Goal: Task Accomplishment & Management: Use online tool/utility

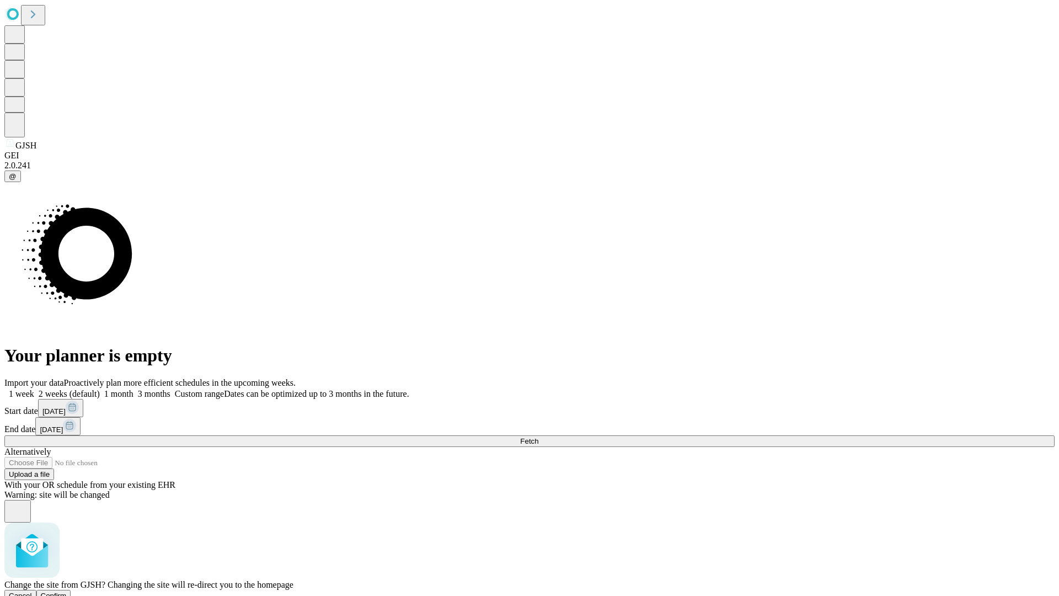
click at [67, 591] on span "Confirm" at bounding box center [54, 595] width 26 height 8
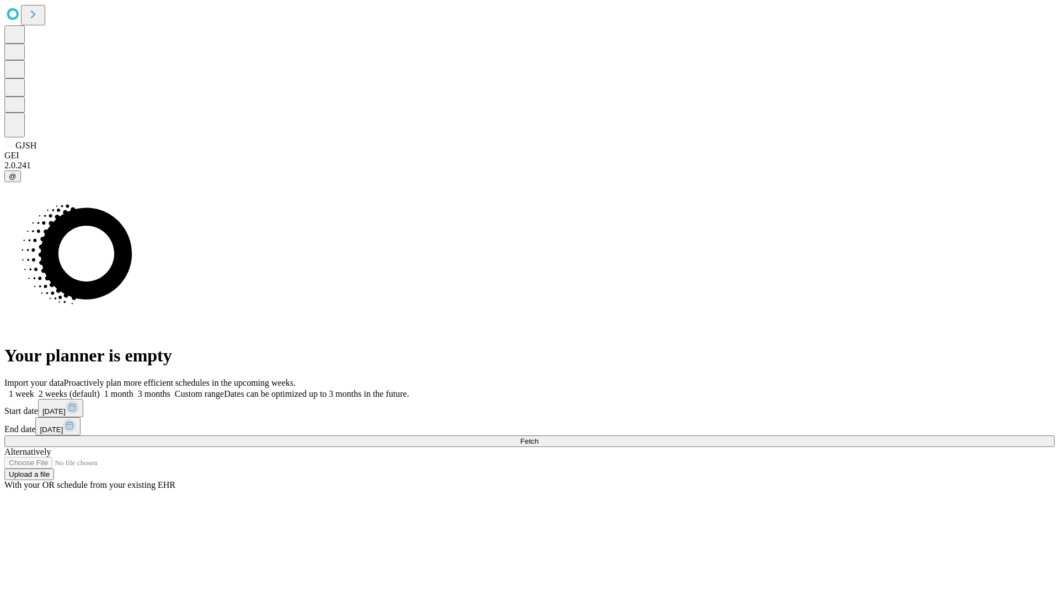
click at [34, 389] on label "1 week" at bounding box center [19, 393] width 30 height 9
click at [538, 437] on span "Fetch" at bounding box center [529, 441] width 18 height 8
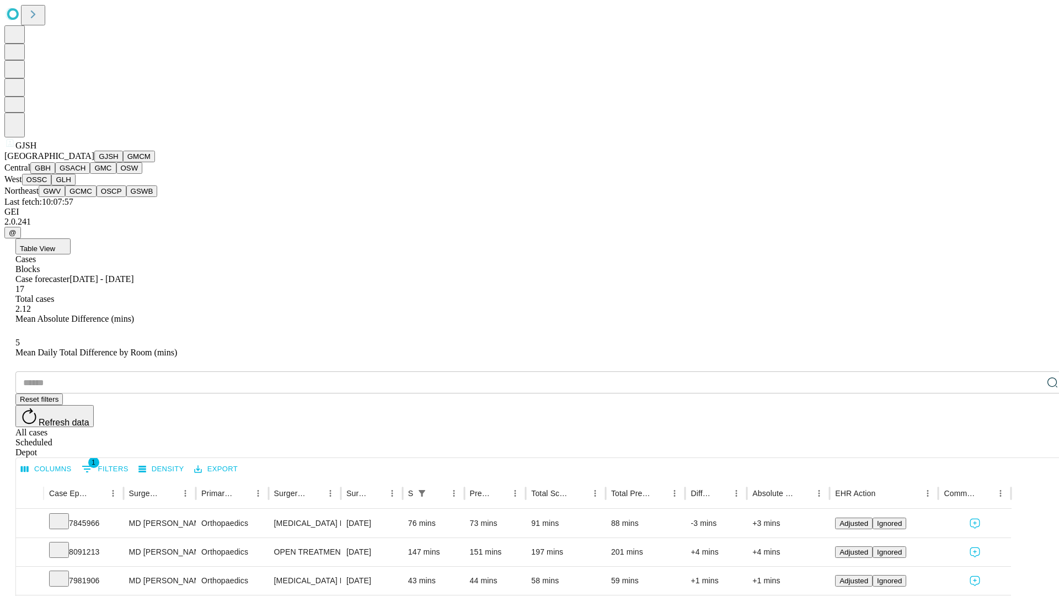
click at [123, 162] on button "GMCM" at bounding box center [139, 157] width 32 height 12
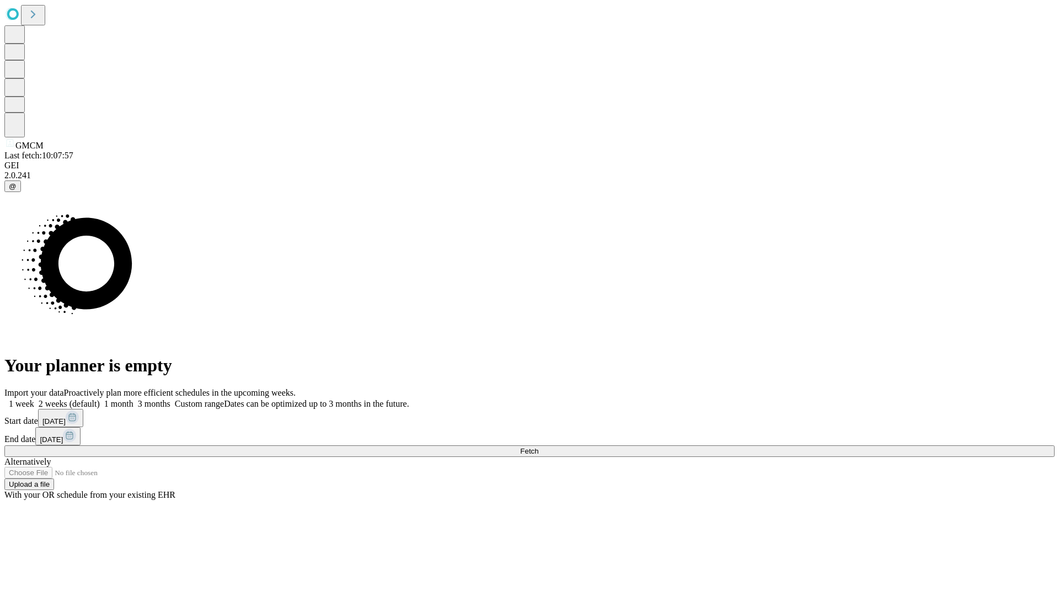
click at [34, 399] on label "1 week" at bounding box center [19, 403] width 30 height 9
click at [538, 447] on span "Fetch" at bounding box center [529, 451] width 18 height 8
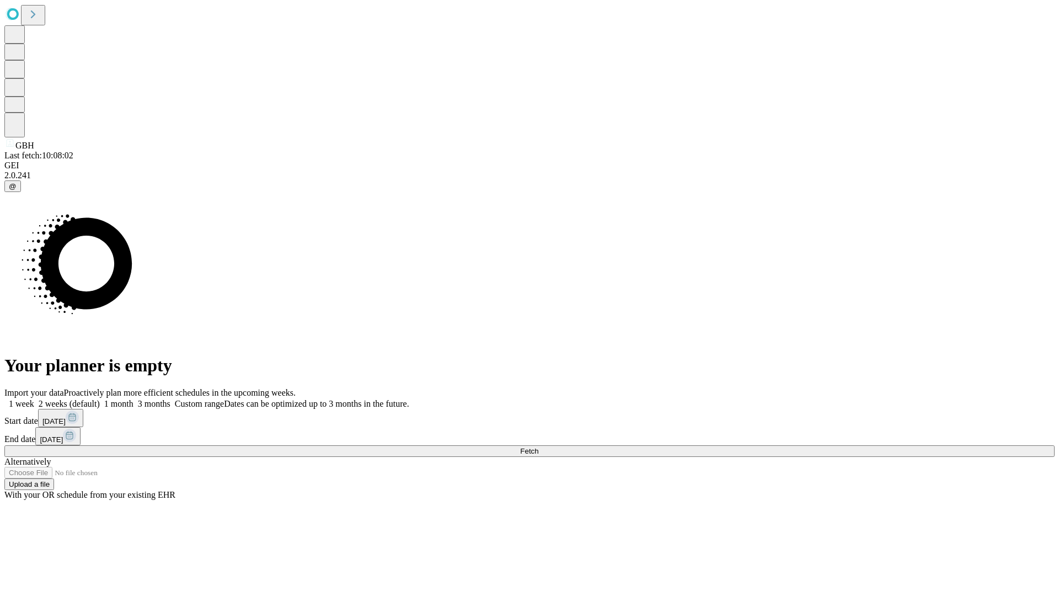
click at [34, 399] on label "1 week" at bounding box center [19, 403] width 30 height 9
click at [538, 447] on span "Fetch" at bounding box center [529, 451] width 18 height 8
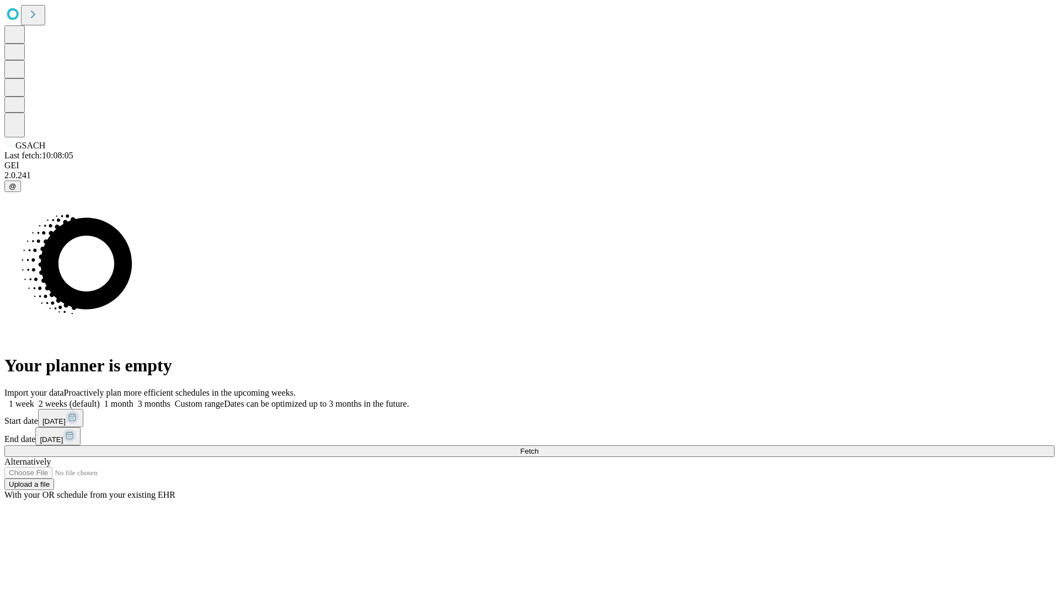
click at [34, 399] on label "1 week" at bounding box center [19, 403] width 30 height 9
click at [538, 447] on span "Fetch" at bounding box center [529, 451] width 18 height 8
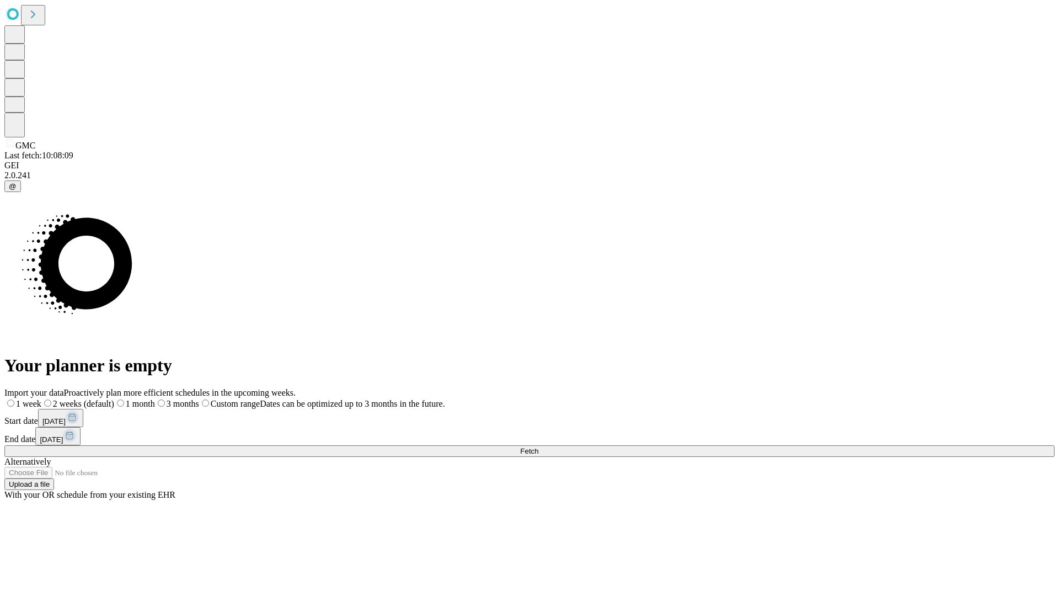
click at [41, 399] on label "1 week" at bounding box center [22, 403] width 37 height 9
click at [538, 447] on span "Fetch" at bounding box center [529, 451] width 18 height 8
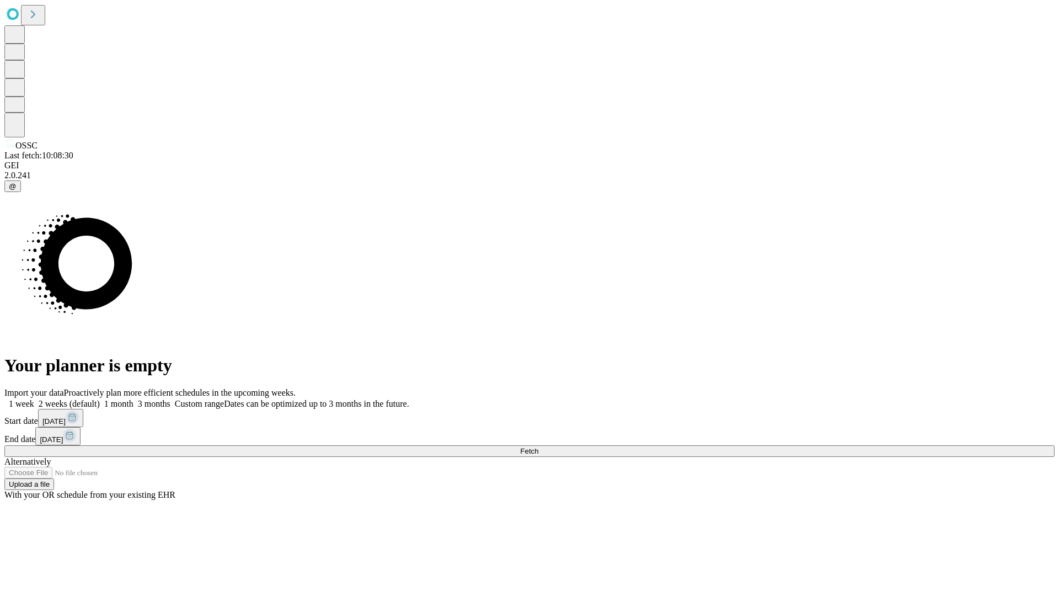
click at [34, 399] on label "1 week" at bounding box center [19, 403] width 30 height 9
click at [538, 447] on span "Fetch" at bounding box center [529, 451] width 18 height 8
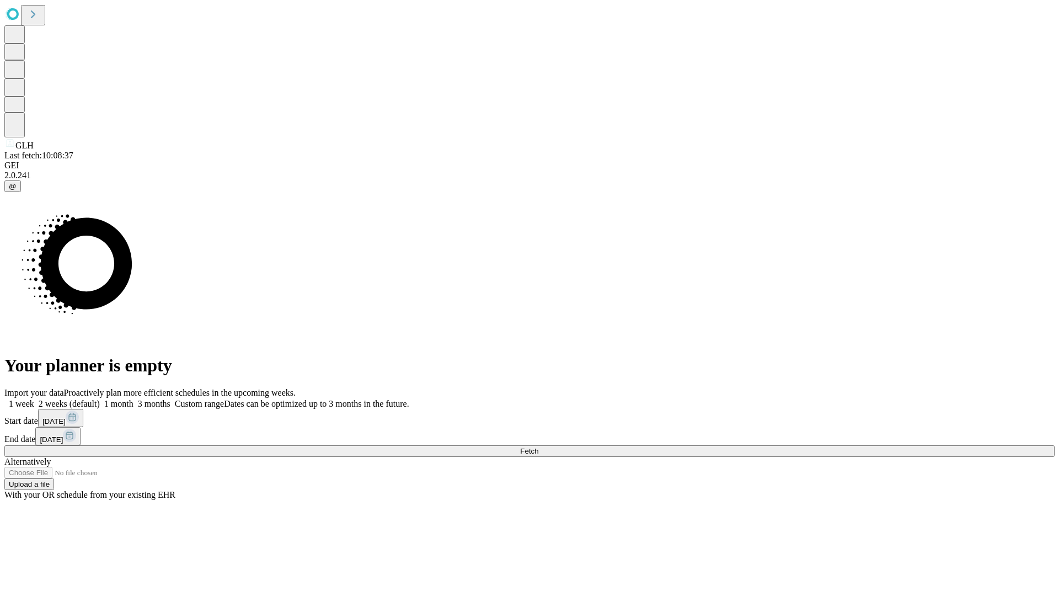
click at [34, 399] on label "1 week" at bounding box center [19, 403] width 30 height 9
click at [538, 447] on span "Fetch" at bounding box center [529, 451] width 18 height 8
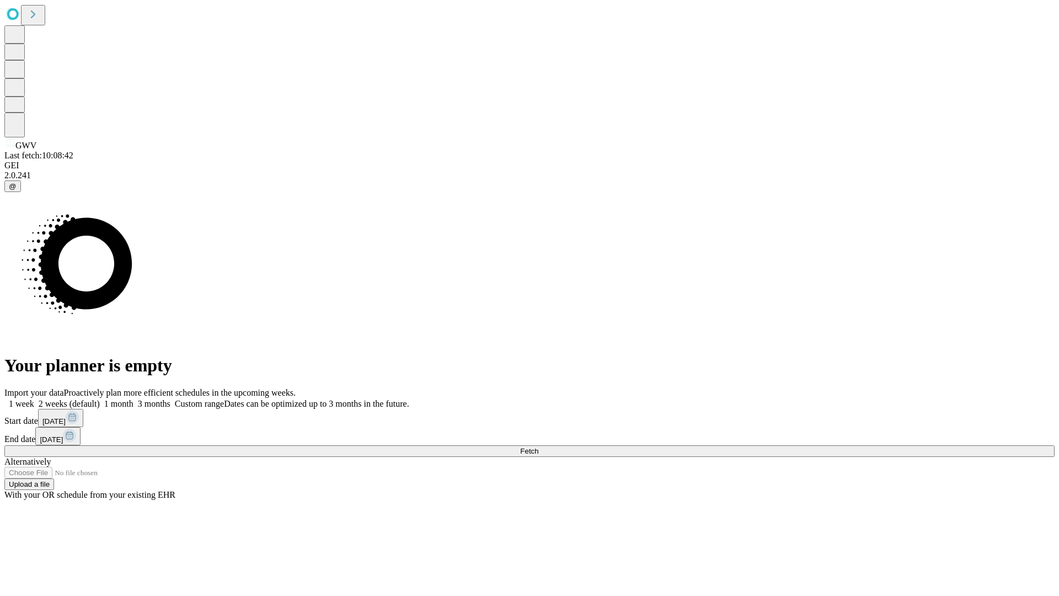
click at [34, 399] on label "1 week" at bounding box center [19, 403] width 30 height 9
click at [538, 447] on span "Fetch" at bounding box center [529, 451] width 18 height 8
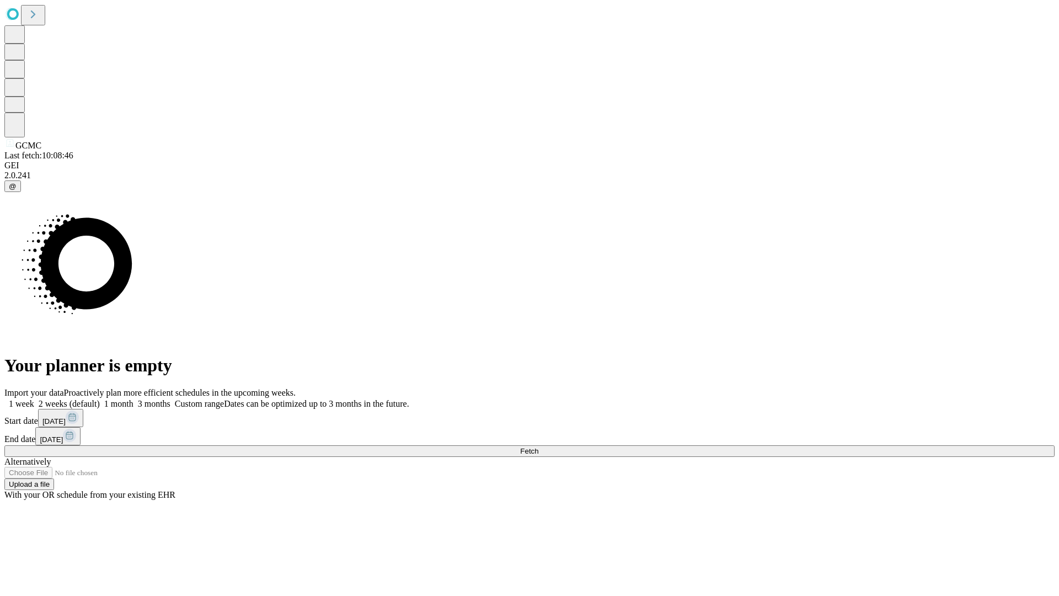
click at [34, 399] on label "1 week" at bounding box center [19, 403] width 30 height 9
click at [538, 447] on span "Fetch" at bounding box center [529, 451] width 18 height 8
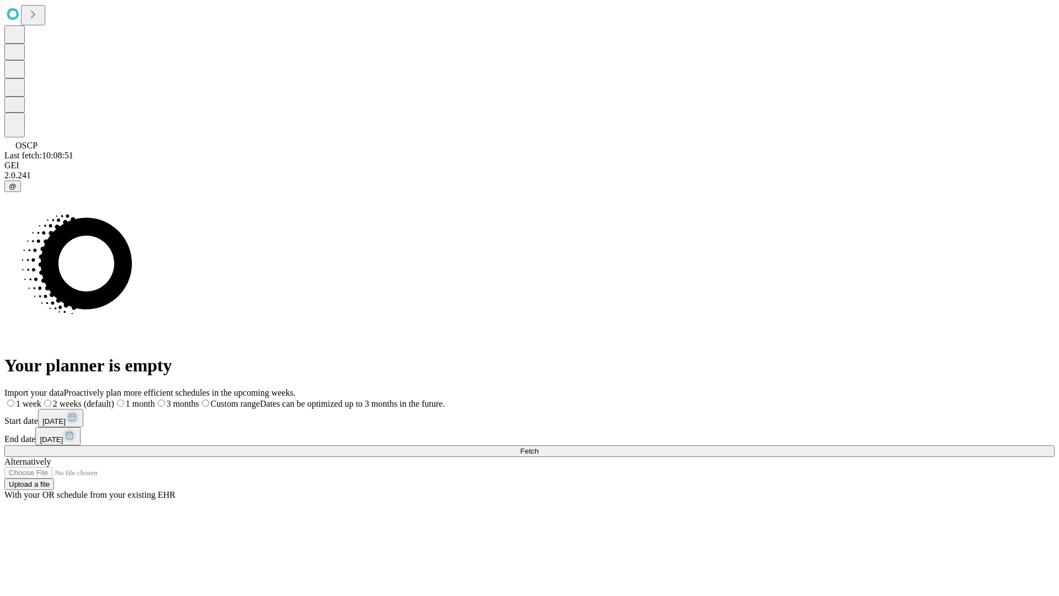
click at [41, 399] on label "1 week" at bounding box center [22, 403] width 37 height 9
click at [538, 447] on span "Fetch" at bounding box center [529, 451] width 18 height 8
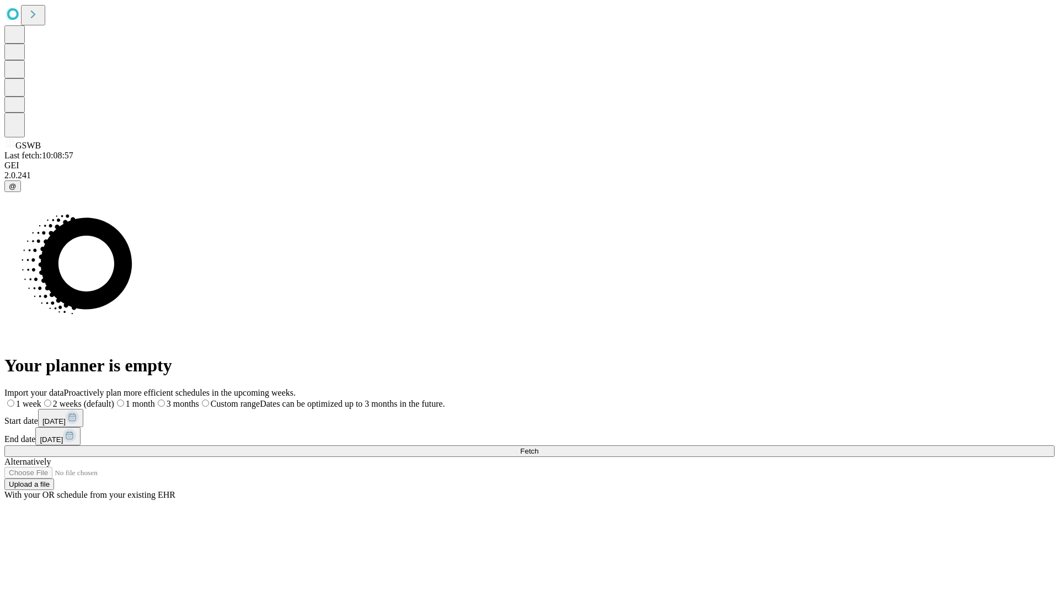
click at [41, 399] on label "1 week" at bounding box center [22, 403] width 37 height 9
click at [538, 447] on span "Fetch" at bounding box center [529, 451] width 18 height 8
